Goal: Transaction & Acquisition: Obtain resource

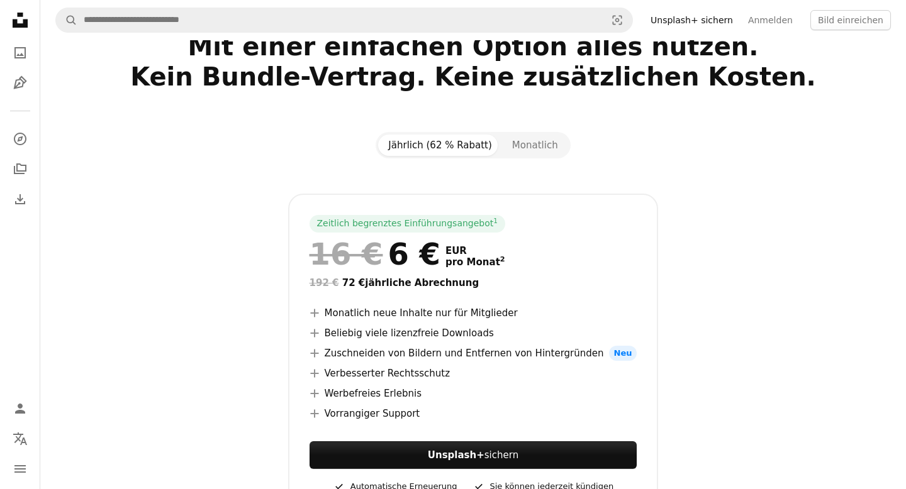
scroll to position [181, 0]
